Goal: Transaction & Acquisition: Download file/media

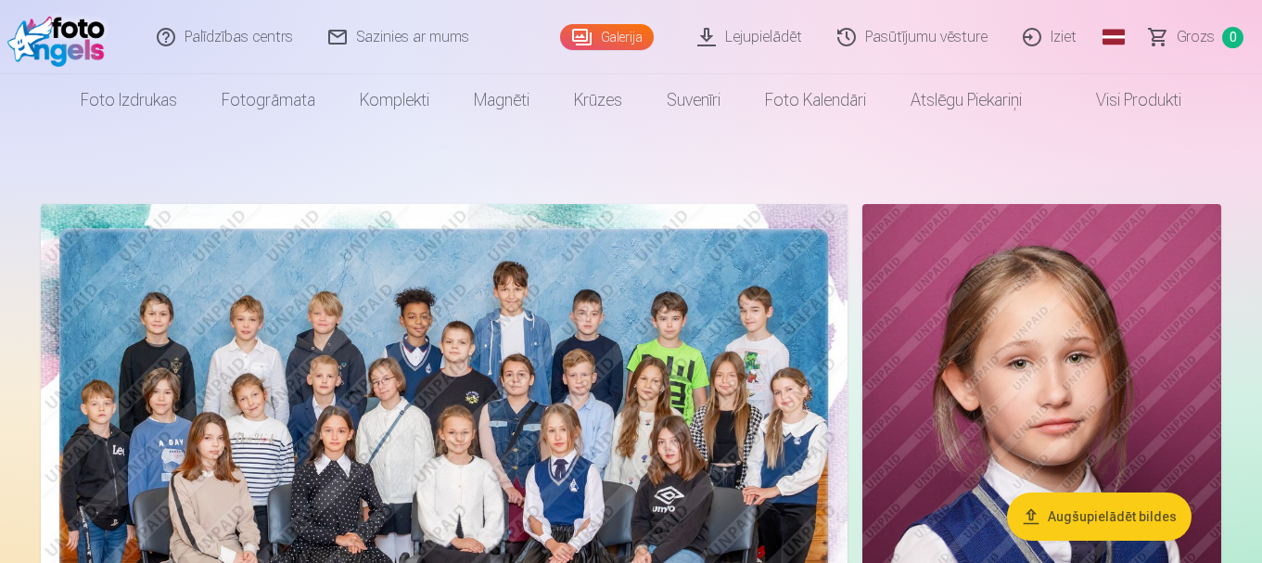
click at [783, 38] on link "Lejupielādēt" at bounding box center [750, 37] width 140 height 74
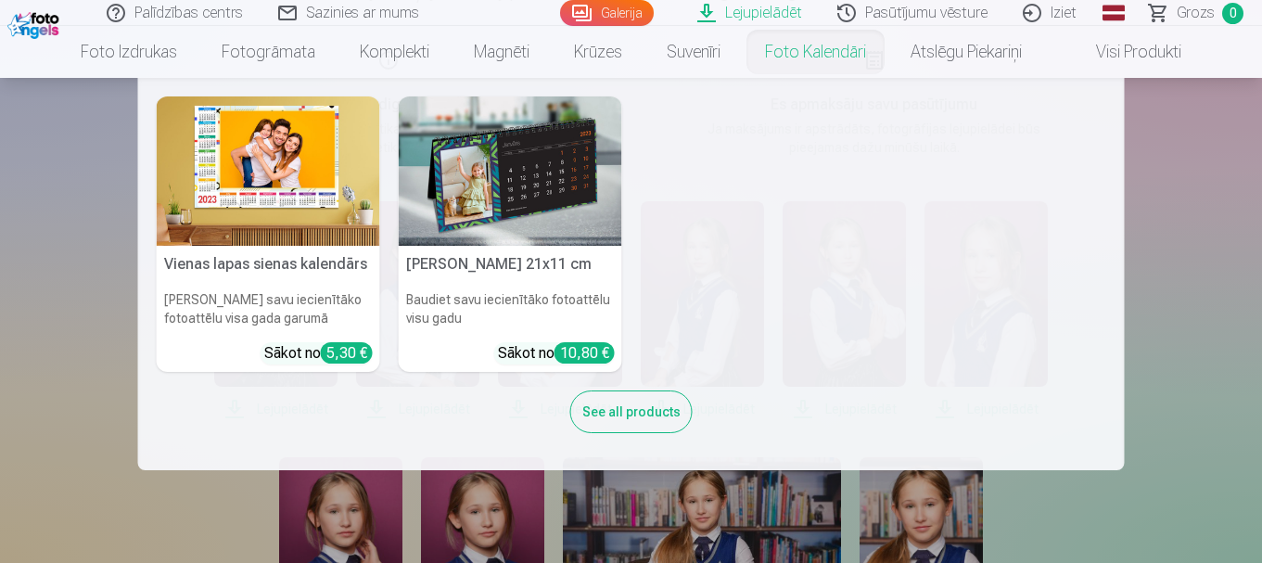
scroll to position [278, 0]
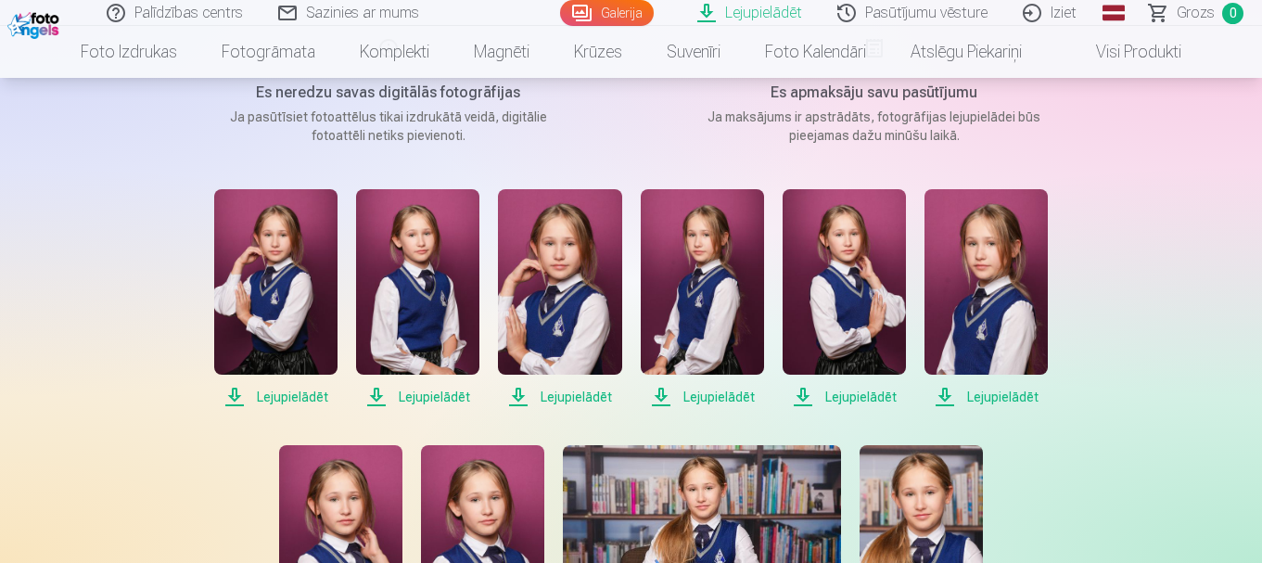
click at [288, 395] on span "Lejupielādēt" at bounding box center [275, 397] width 123 height 22
click at [420, 398] on span "Lejupielādēt" at bounding box center [417, 397] width 123 height 22
click at [573, 394] on span "Lejupielādēt" at bounding box center [559, 397] width 123 height 22
click at [690, 394] on span "Lejupielādēt" at bounding box center [702, 397] width 123 height 22
click at [840, 396] on span "Lejupielādēt" at bounding box center [843, 397] width 123 height 22
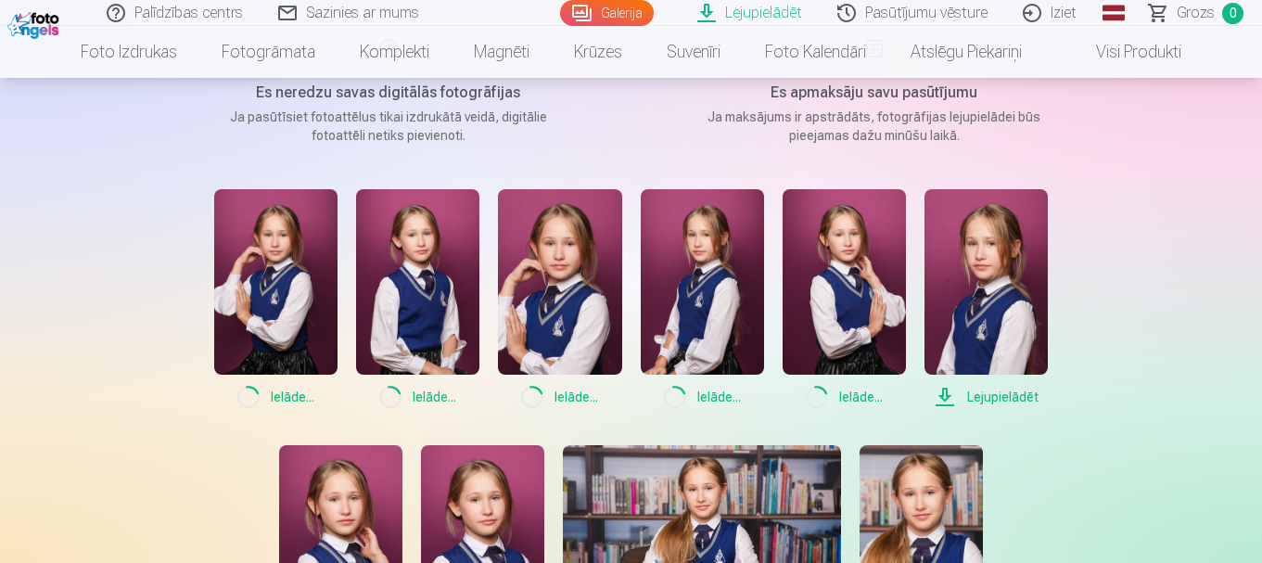
click at [998, 404] on span "Lejupielādēt" at bounding box center [985, 397] width 123 height 22
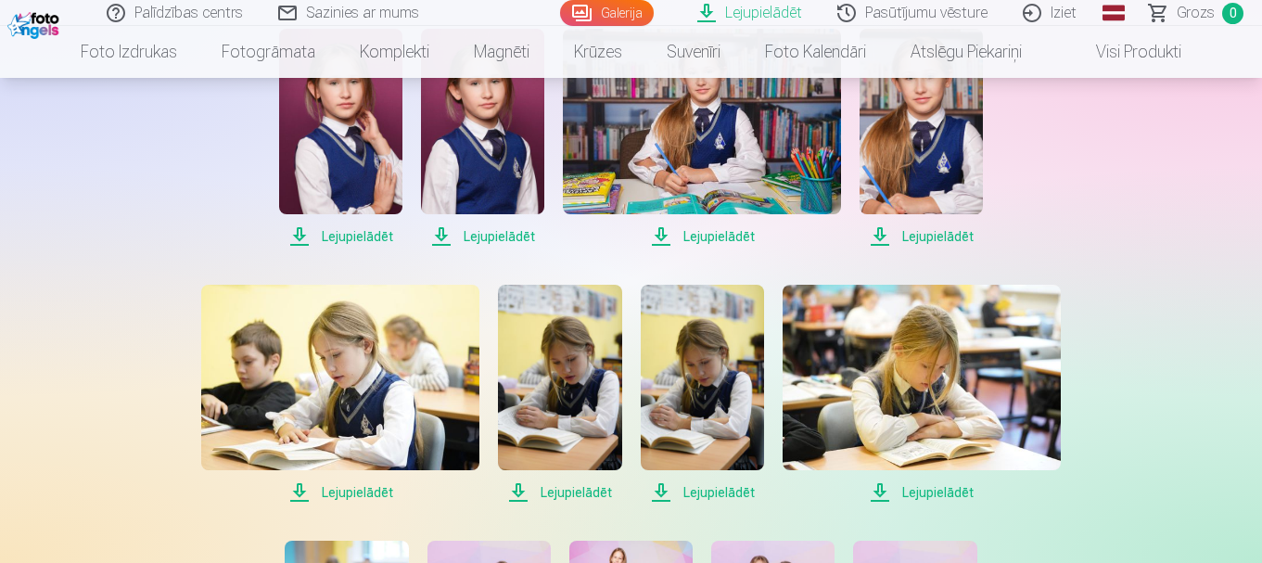
scroll to position [742, 0]
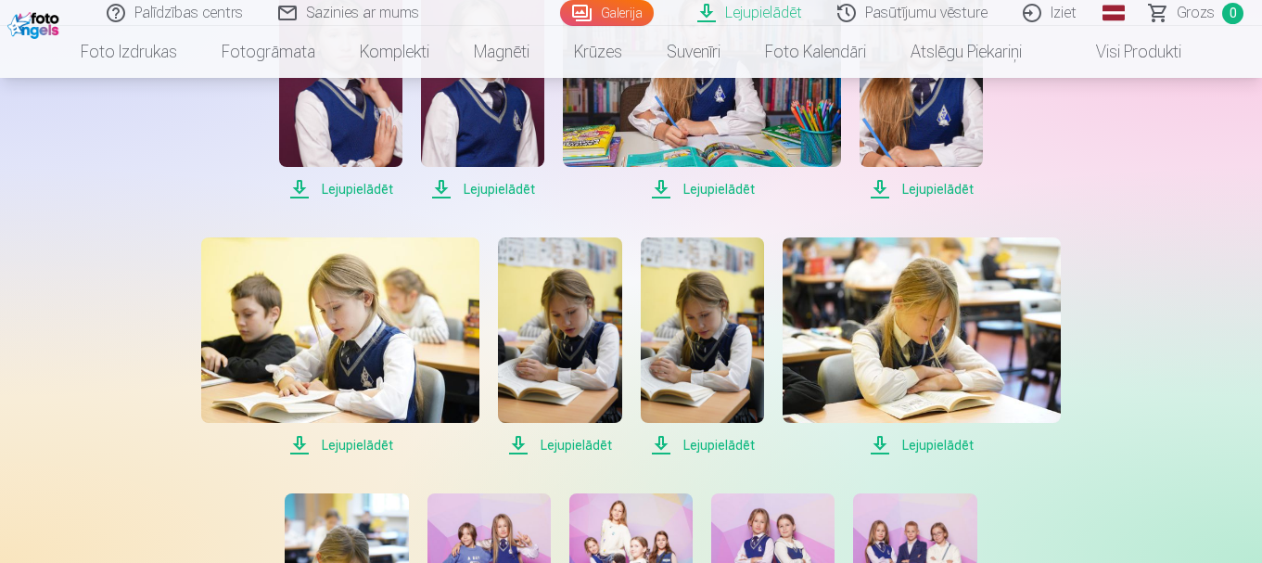
click at [354, 190] on span "Lejupielādēt" at bounding box center [340, 189] width 123 height 22
click at [464, 190] on span "Lejupielādēt" at bounding box center [482, 189] width 123 height 22
click at [697, 184] on span "Lejupielādēt" at bounding box center [702, 189] width 278 height 22
click at [946, 186] on span "Lejupielādēt" at bounding box center [920, 189] width 123 height 22
drag, startPoint x: 337, startPoint y: 448, endPoint x: 348, endPoint y: 429, distance: 21.6
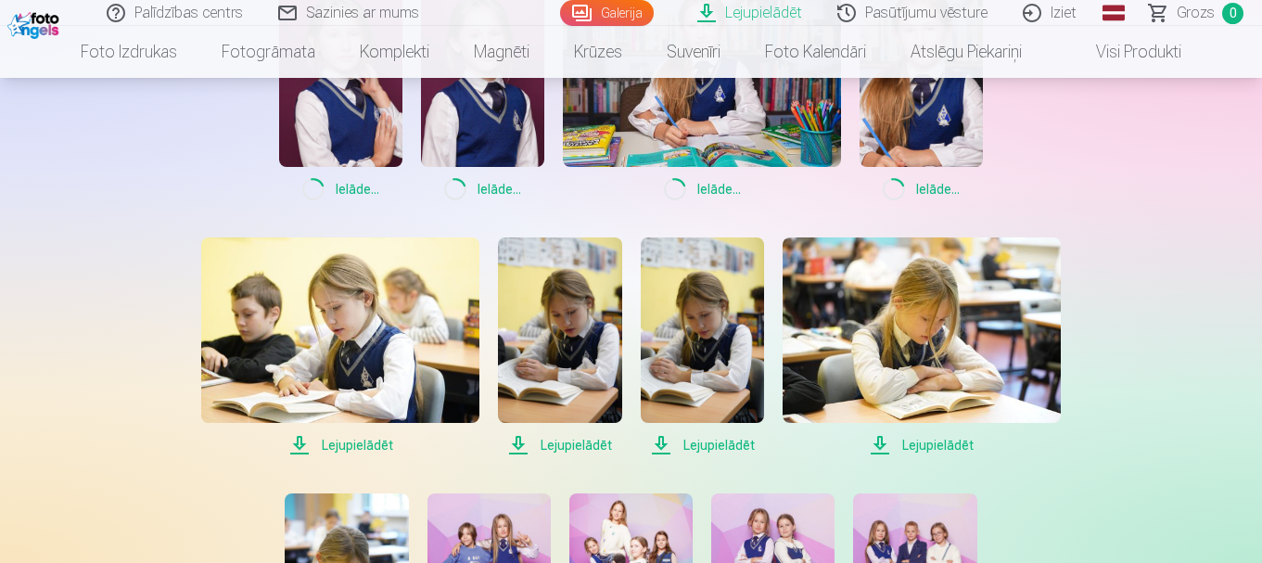
click at [337, 448] on span "Lejupielādēt" at bounding box center [340, 445] width 278 height 22
click at [554, 449] on span "Lejupielādēt" at bounding box center [559, 445] width 123 height 22
click at [717, 438] on span "Lejupielādēt" at bounding box center [702, 445] width 123 height 22
click at [935, 442] on span "Lejupielādēt" at bounding box center [921, 445] width 278 height 22
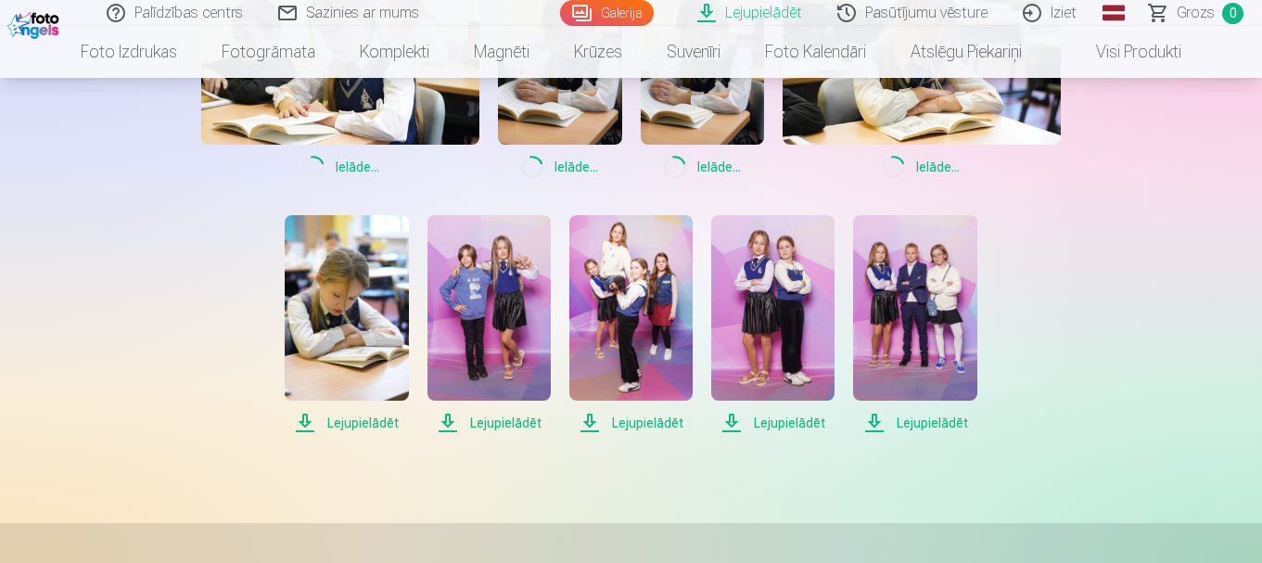
scroll to position [927, 0]
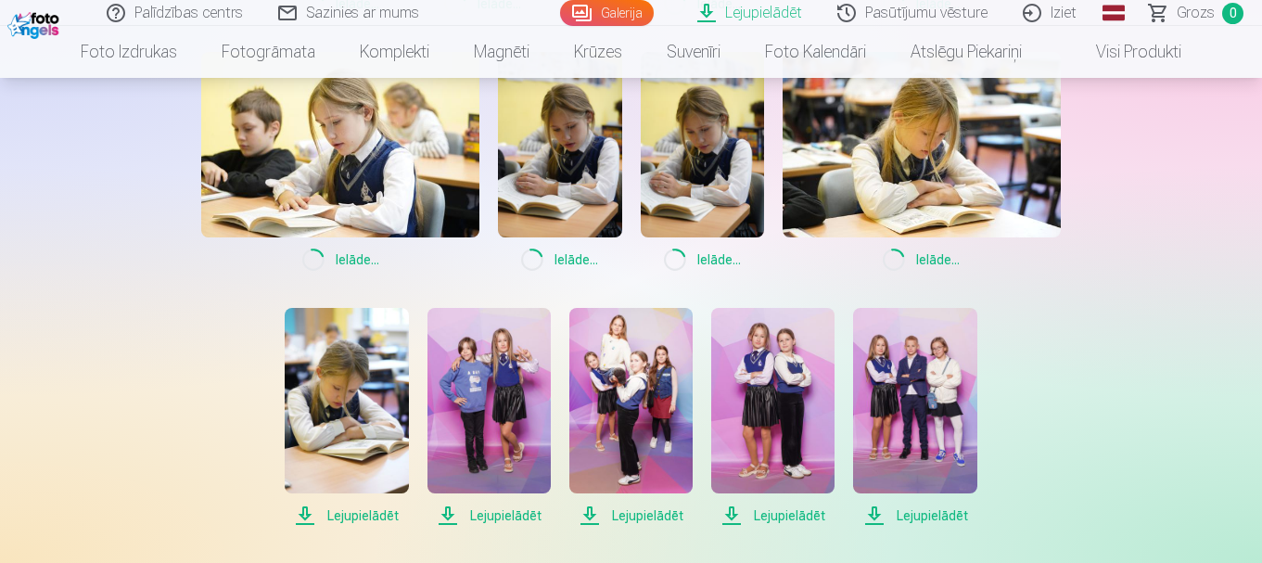
click at [367, 513] on span "Lejupielādēt" at bounding box center [346, 515] width 123 height 22
click at [501, 514] on span "Lejupielādēt" at bounding box center [488, 515] width 123 height 22
click at [637, 510] on span "Lejupielādēt" at bounding box center [630, 515] width 123 height 22
click at [781, 512] on span "Lejupielādēt" at bounding box center [772, 515] width 123 height 22
click at [899, 509] on span "Lejupielādēt" at bounding box center [914, 515] width 123 height 22
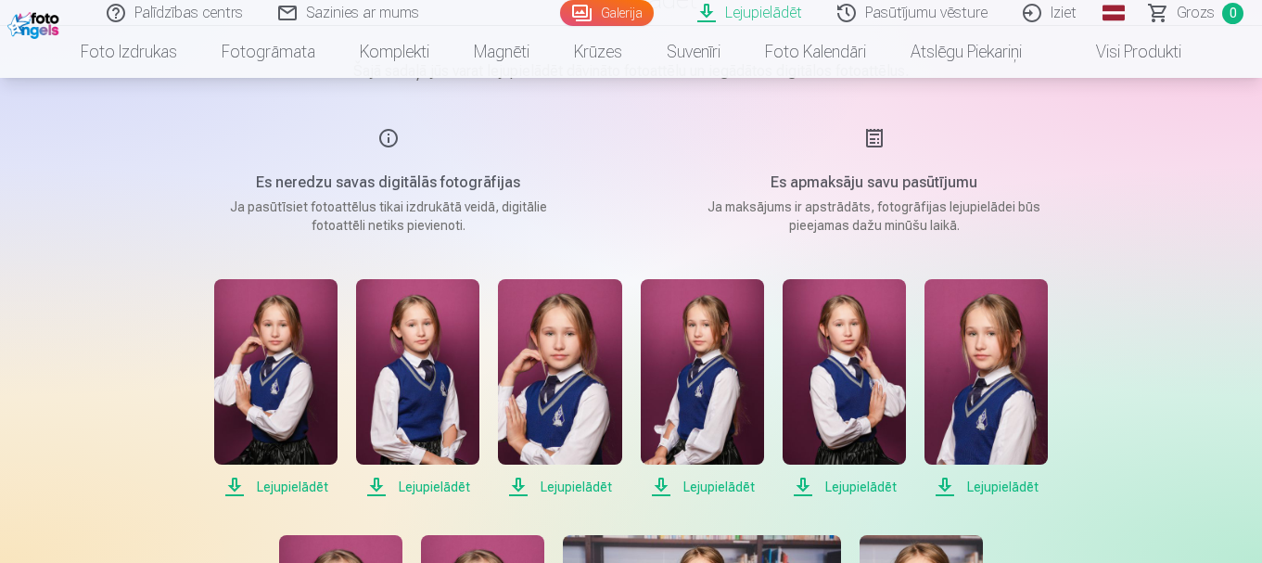
scroll to position [0, 0]
